Goal: Check status

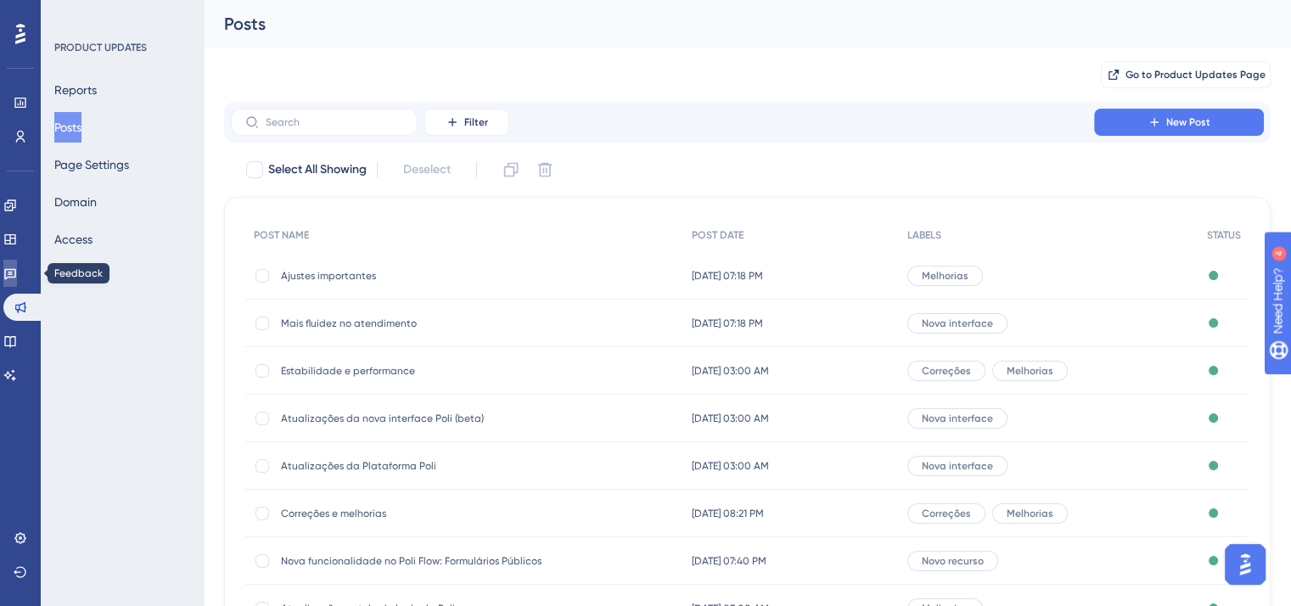
click at [17, 269] on link at bounding box center [10, 273] width 14 height 27
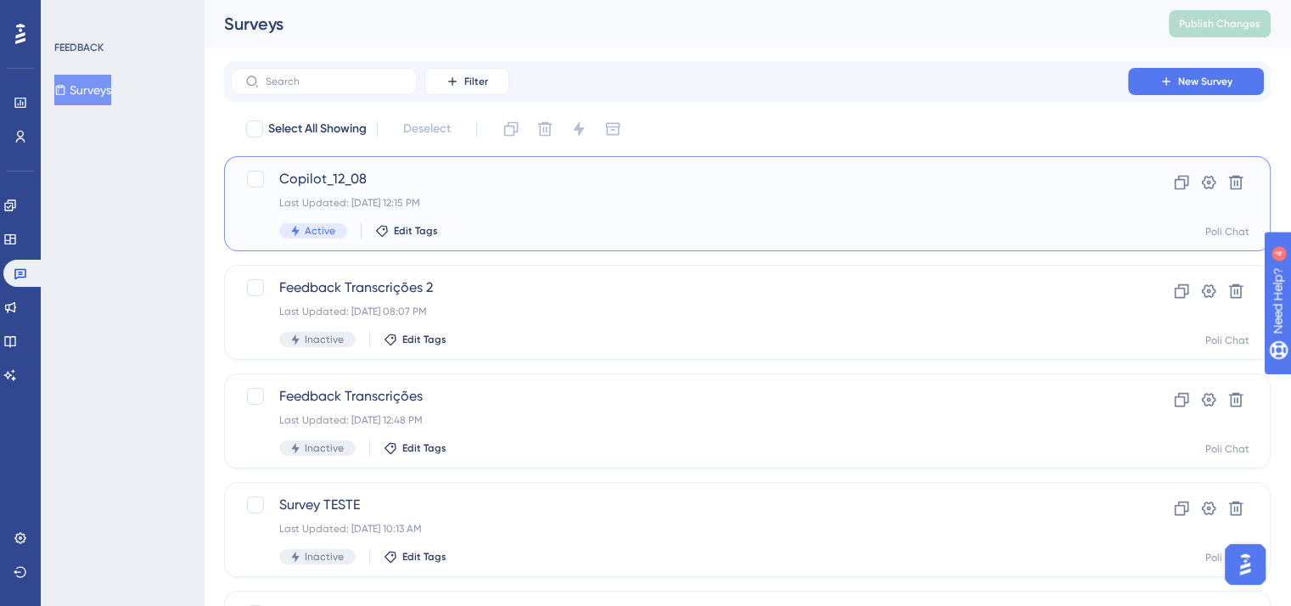
click at [516, 189] on div "Copilot_12_08 Last Updated: [DATE] 12:15 PM Active Edit Tags" at bounding box center [679, 204] width 801 height 70
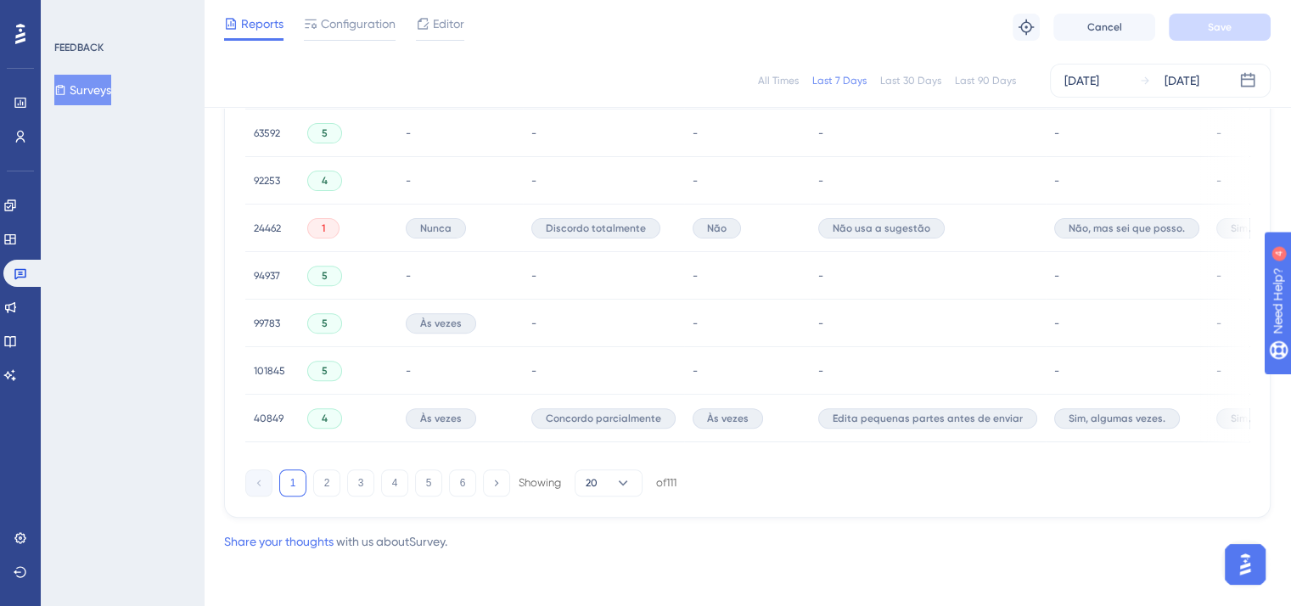
scroll to position [1200, 0]
click at [499, 490] on button at bounding box center [496, 483] width 27 height 27
click at [634, 482] on button "20" at bounding box center [609, 483] width 68 height 27
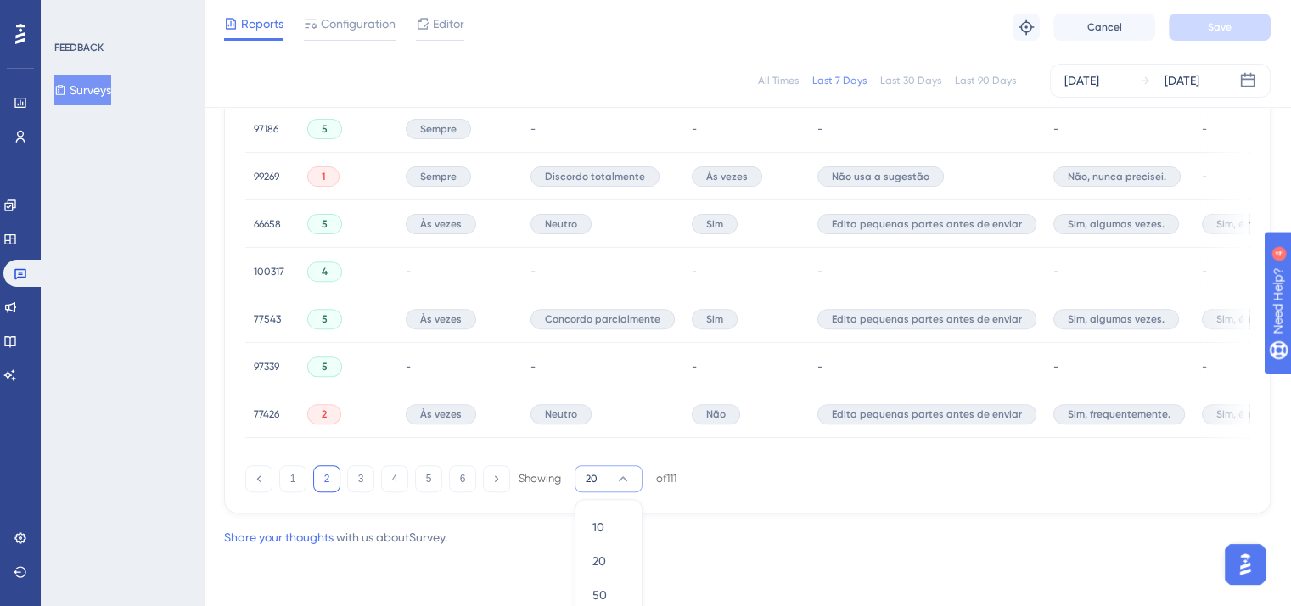
scroll to position [1255, 0]
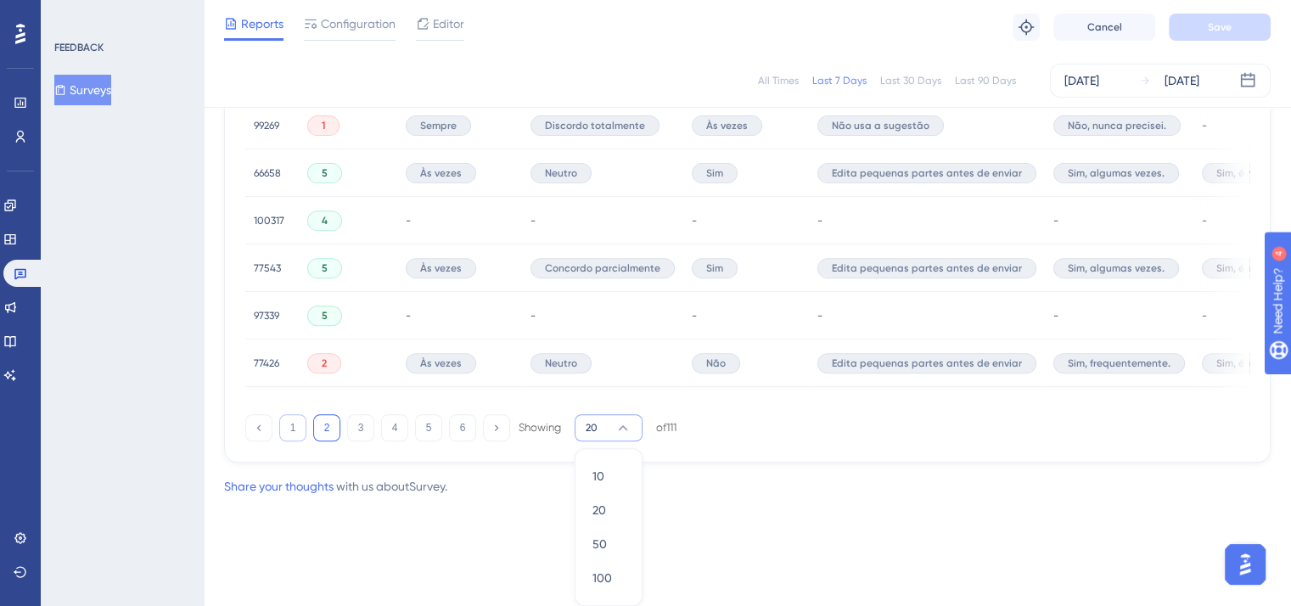
click at [295, 431] on button "1" at bounding box center [292, 427] width 27 height 27
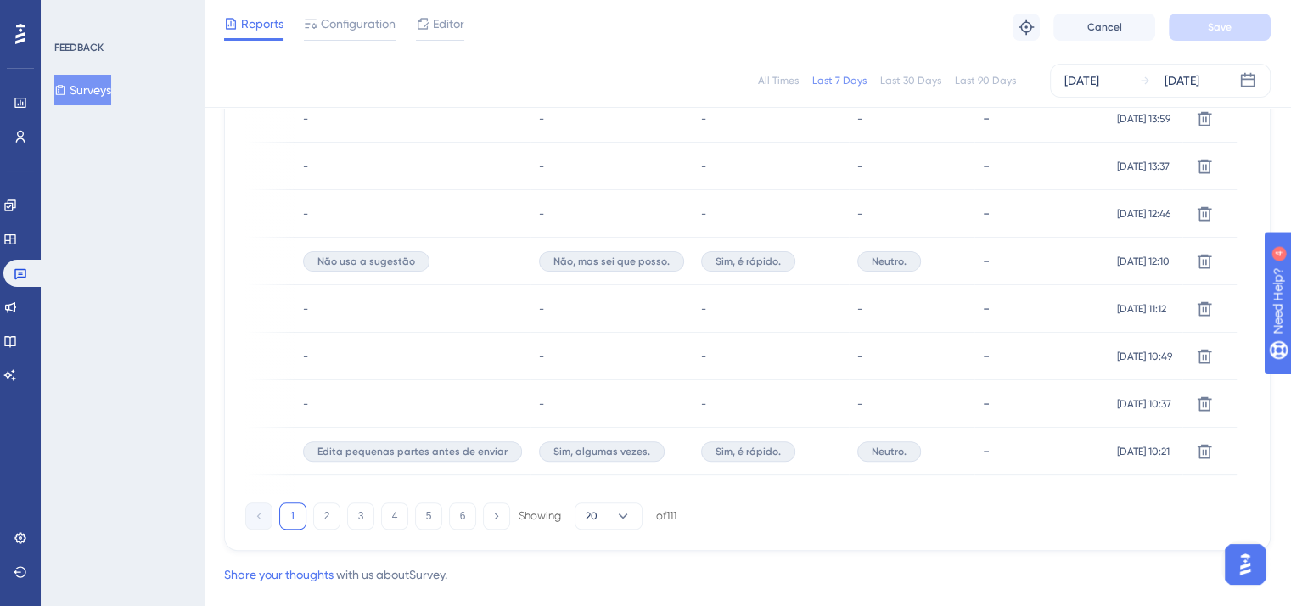
scroll to position [1200, 0]
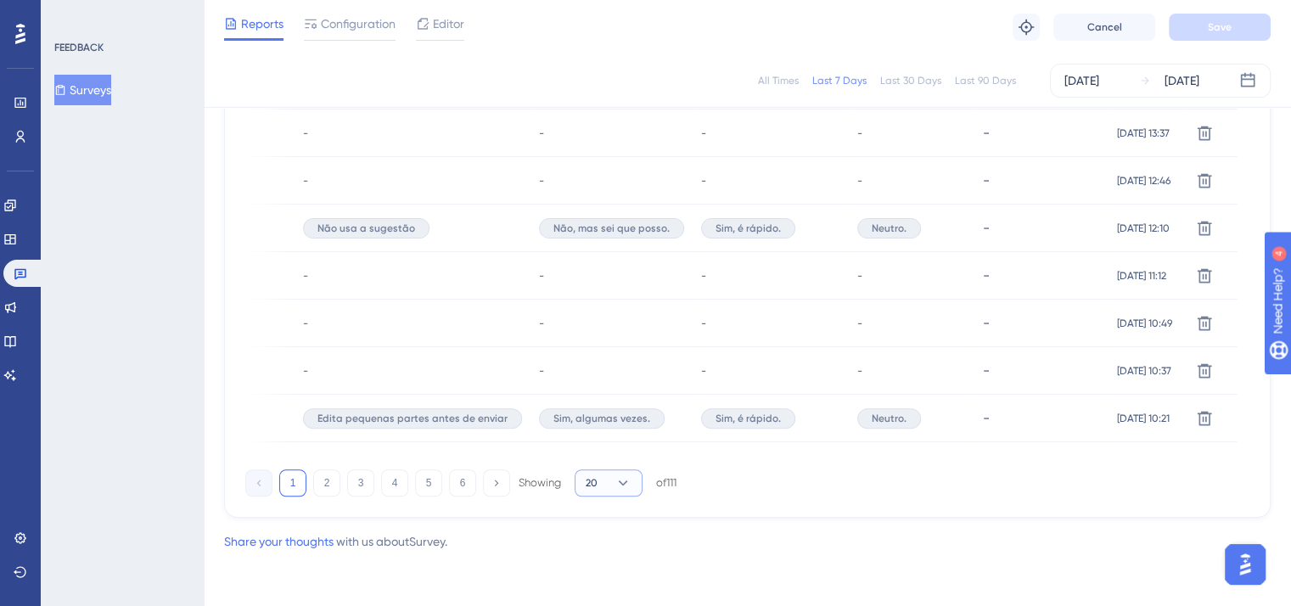
click at [628, 490] on icon at bounding box center [623, 483] width 17 height 17
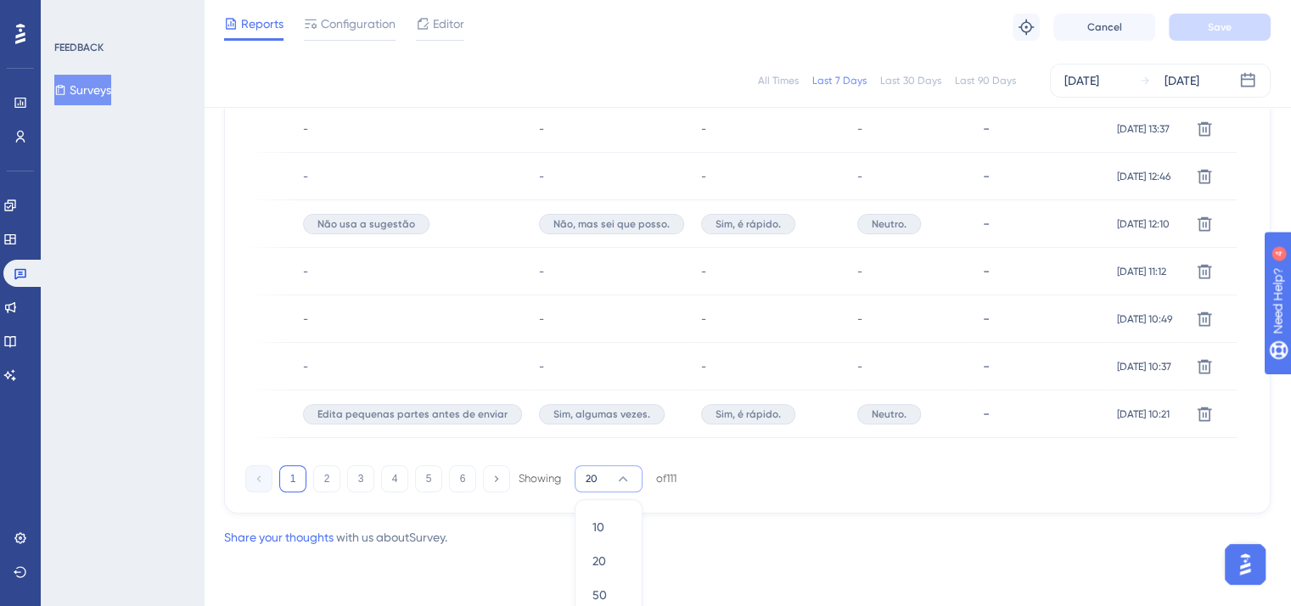
scroll to position [1255, 0]
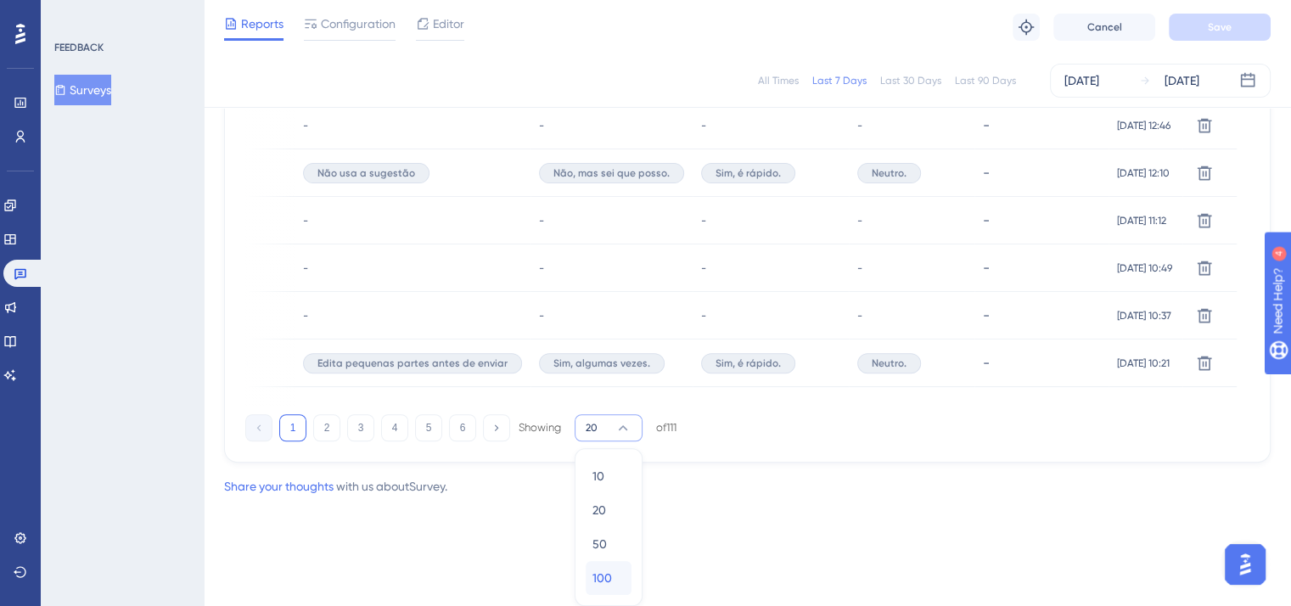
click at [614, 568] on div "100 100" at bounding box center [609, 578] width 32 height 34
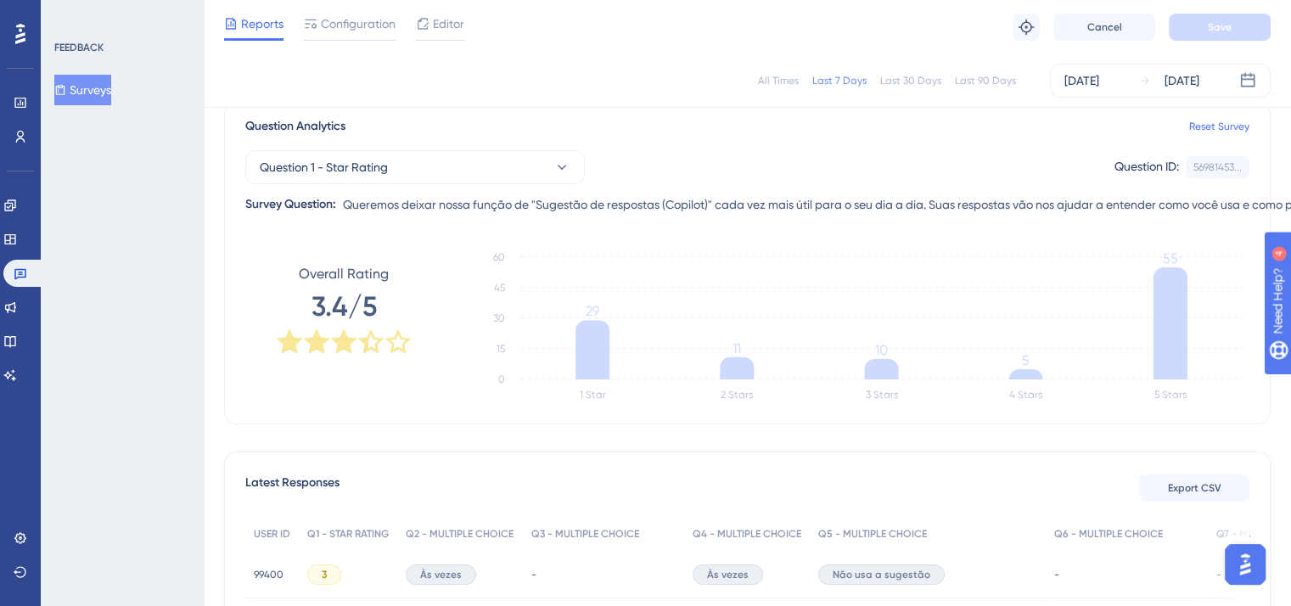
scroll to position [0, 0]
